Goal: Understand process/instructions: Learn about a topic

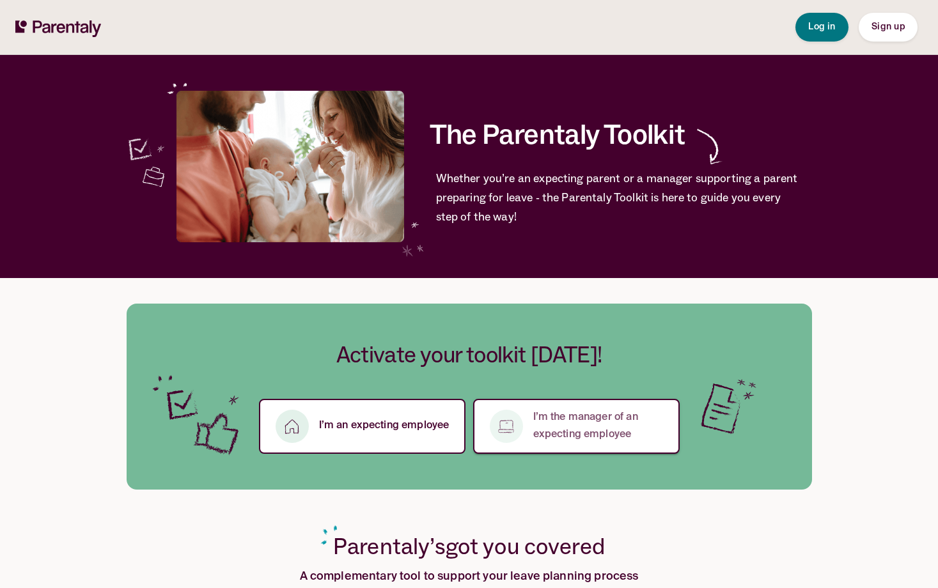
click at [641, 430] on p "I’m the manager of an expecting employee" at bounding box center [598, 426] width 131 height 35
